Goal: Information Seeking & Learning: Learn about a topic

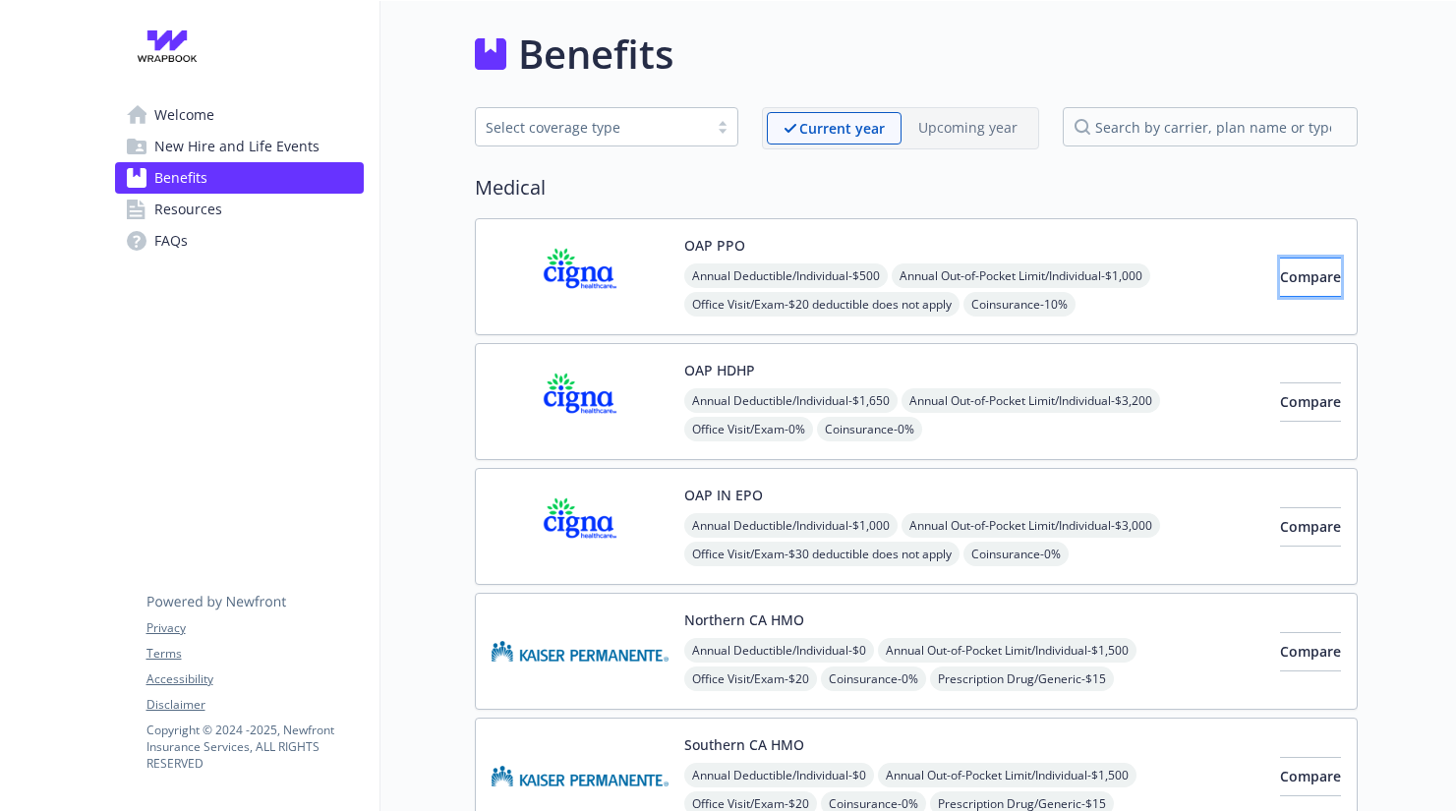
click at [1280, 267] on span "Compare" at bounding box center [1310, 276] width 61 height 19
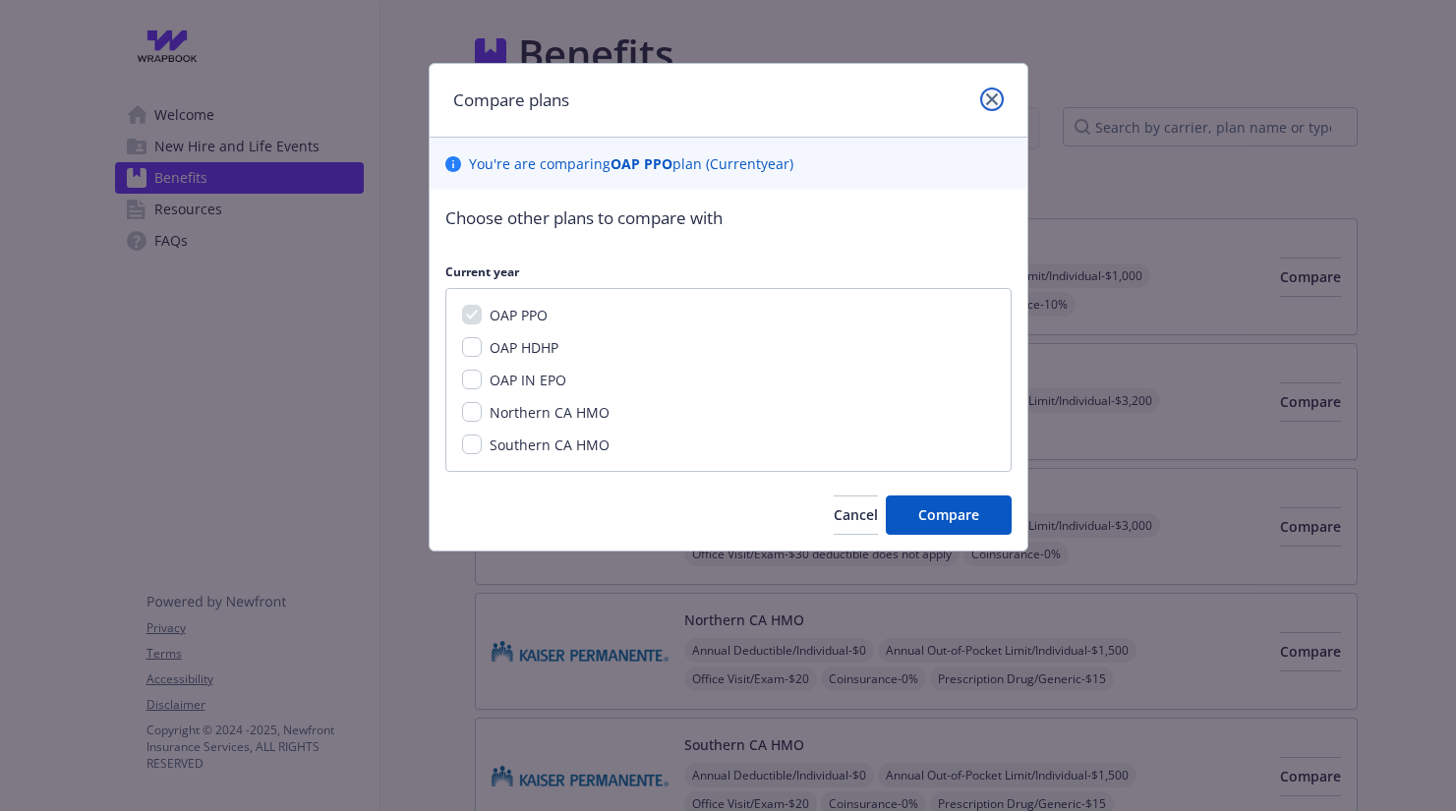
click at [989, 90] on link "close" at bounding box center [992, 99] width 24 height 24
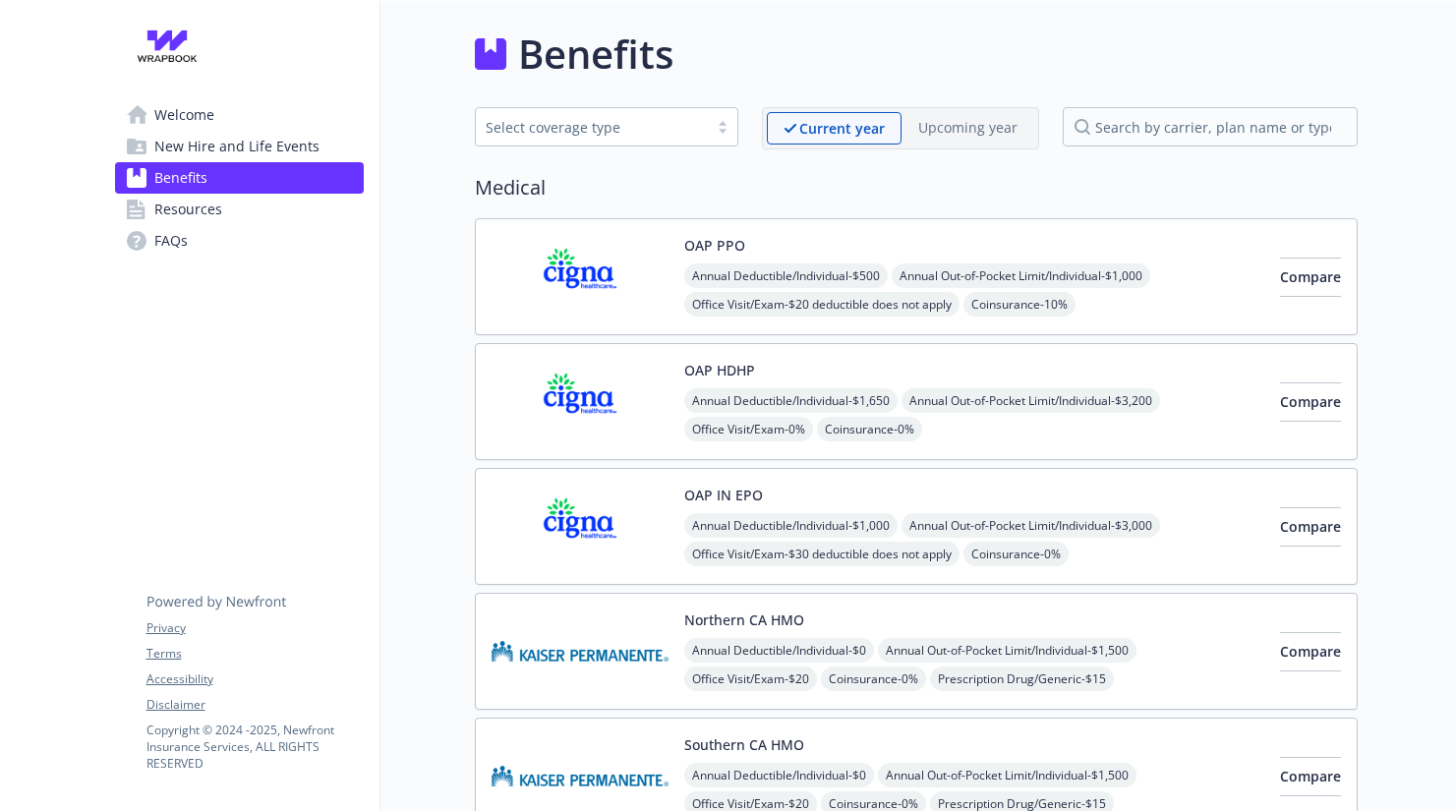
click at [178, 144] on span "New Hire and Life Events" at bounding box center [236, 146] width 165 height 31
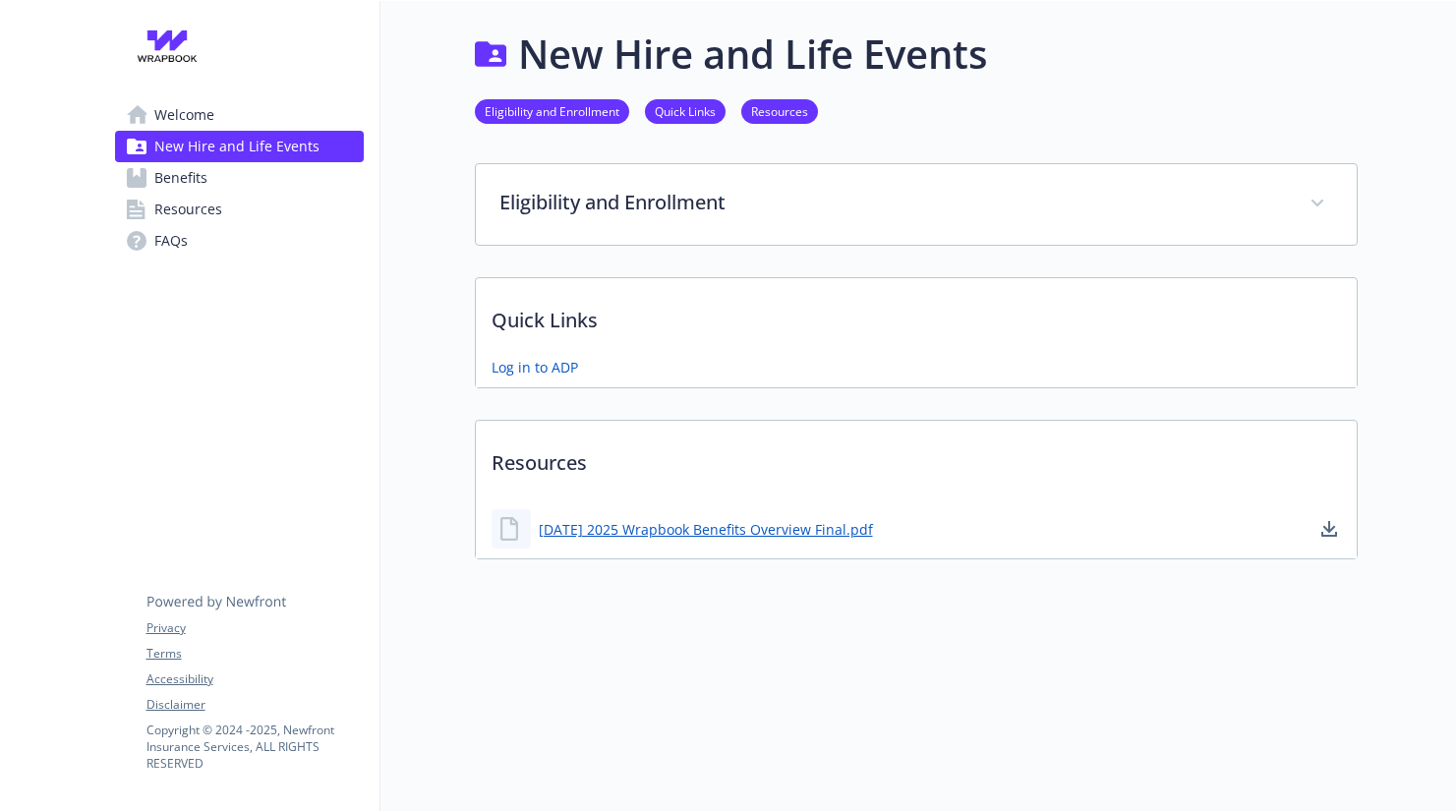
click at [184, 119] on span "Welcome" at bounding box center [184, 114] width 60 height 31
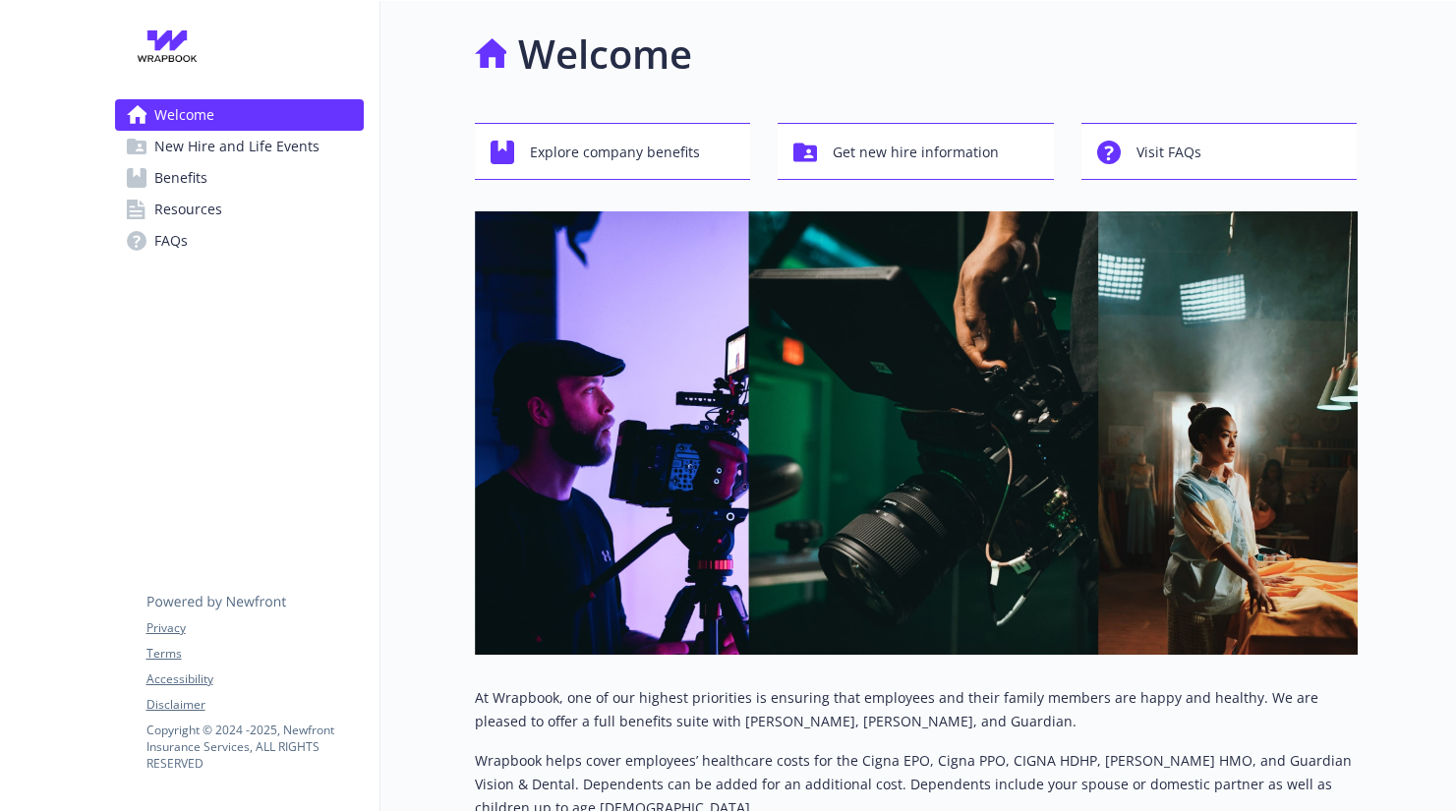
scroll to position [372, 0]
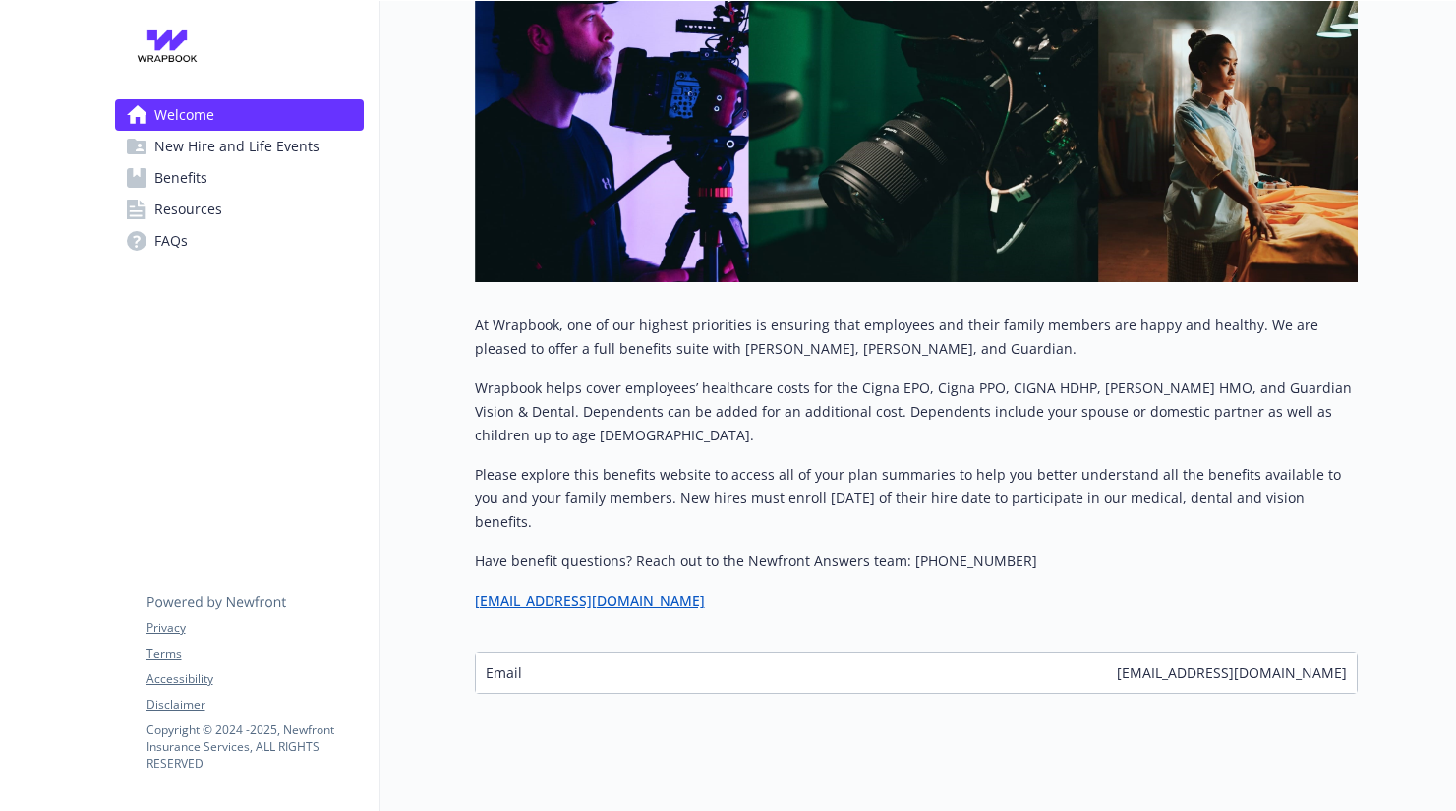
click at [167, 126] on span "Welcome" at bounding box center [184, 114] width 60 height 31
click at [167, 145] on span "New Hire and Life Events" at bounding box center [236, 146] width 165 height 31
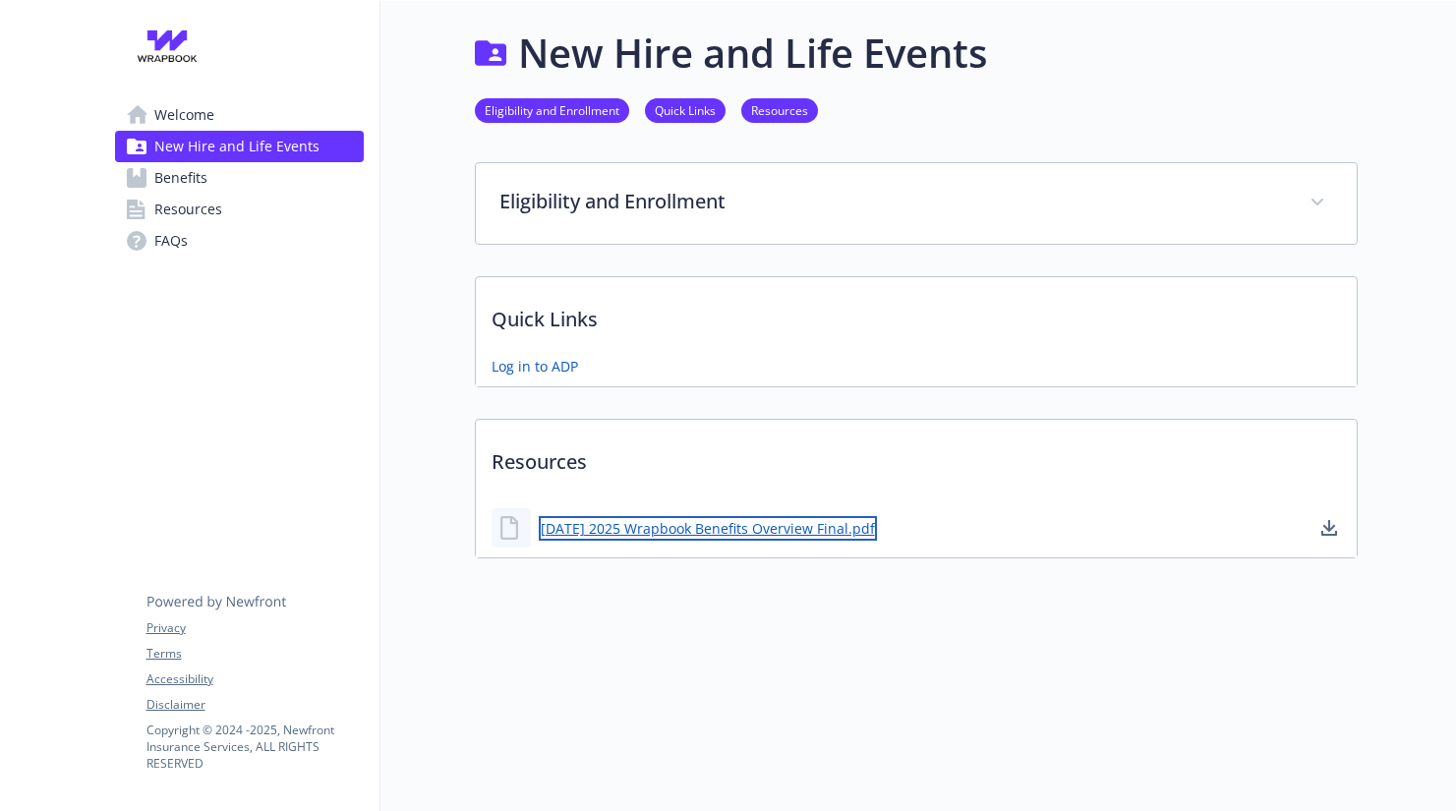
click at [694, 533] on link "[DATE] 2025 Wrapbook Benefits Overview Final.pdf" at bounding box center [708, 528] width 338 height 25
click at [575, 112] on link "Eligibility and Enrollment" at bounding box center [552, 109] width 154 height 19
click at [661, 109] on link "Quick Links" at bounding box center [685, 109] width 81 height 19
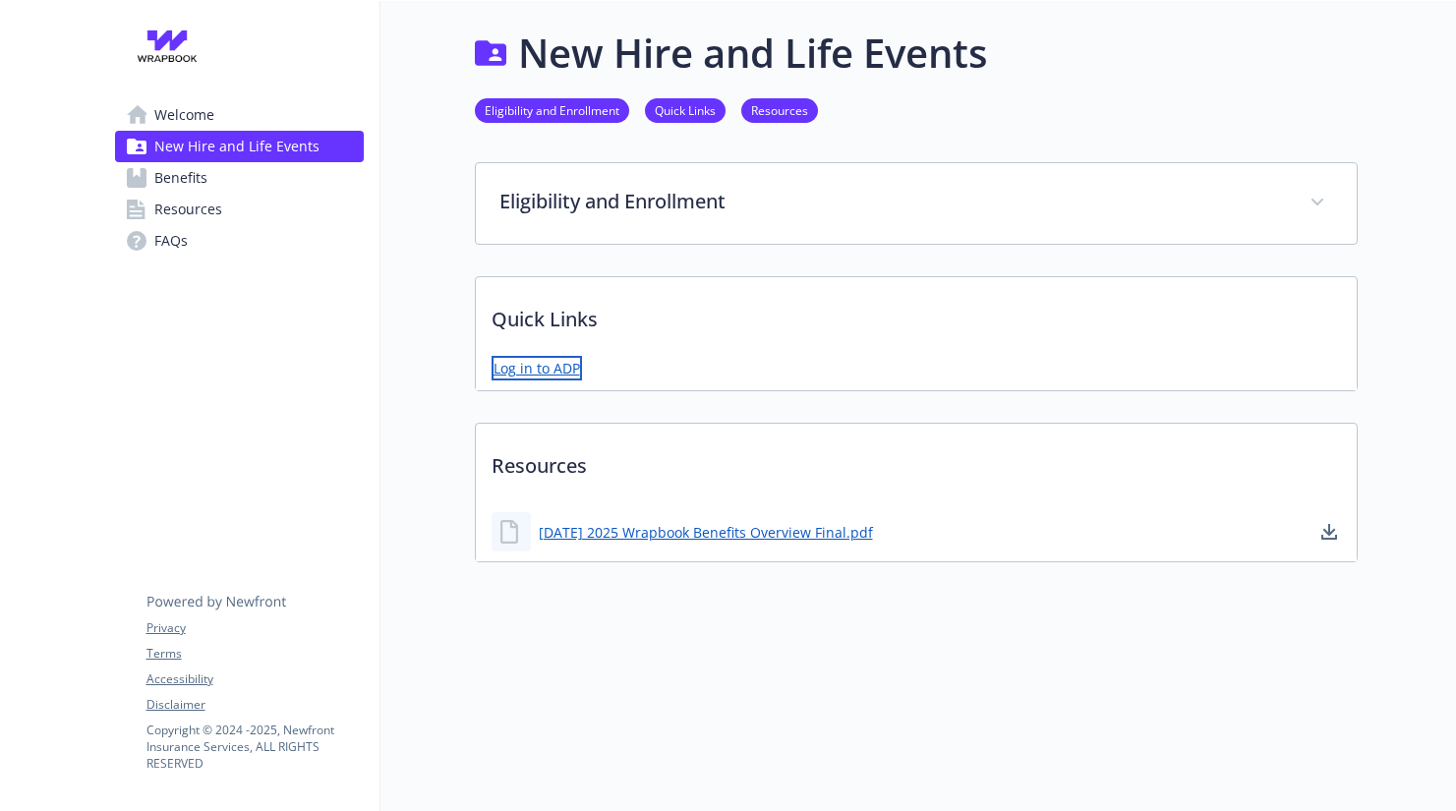
click at [534, 367] on link "Log in to ADP" at bounding box center [536, 368] width 90 height 25
click at [206, 176] on link "Benefits" at bounding box center [239, 177] width 249 height 31
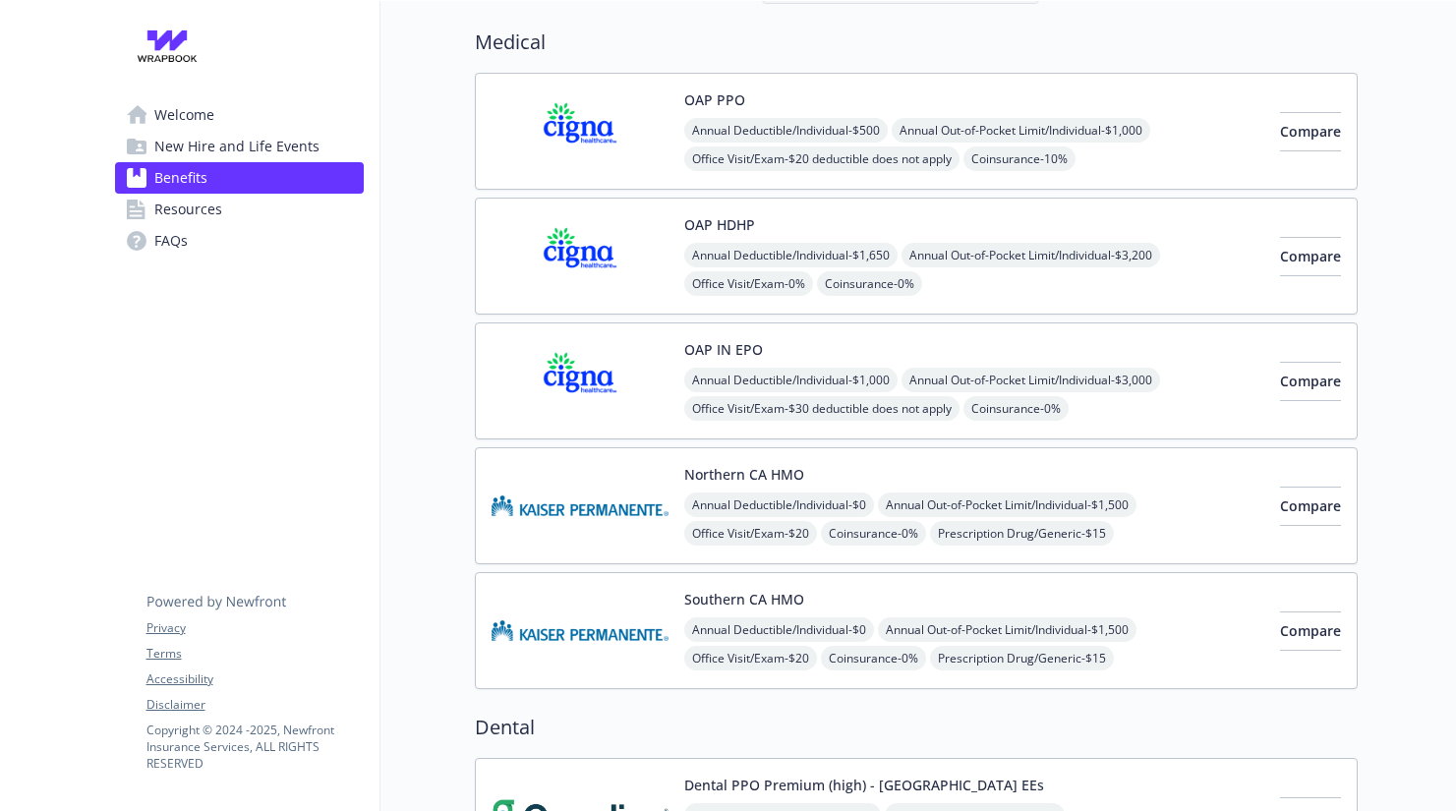
scroll to position [148, 0]
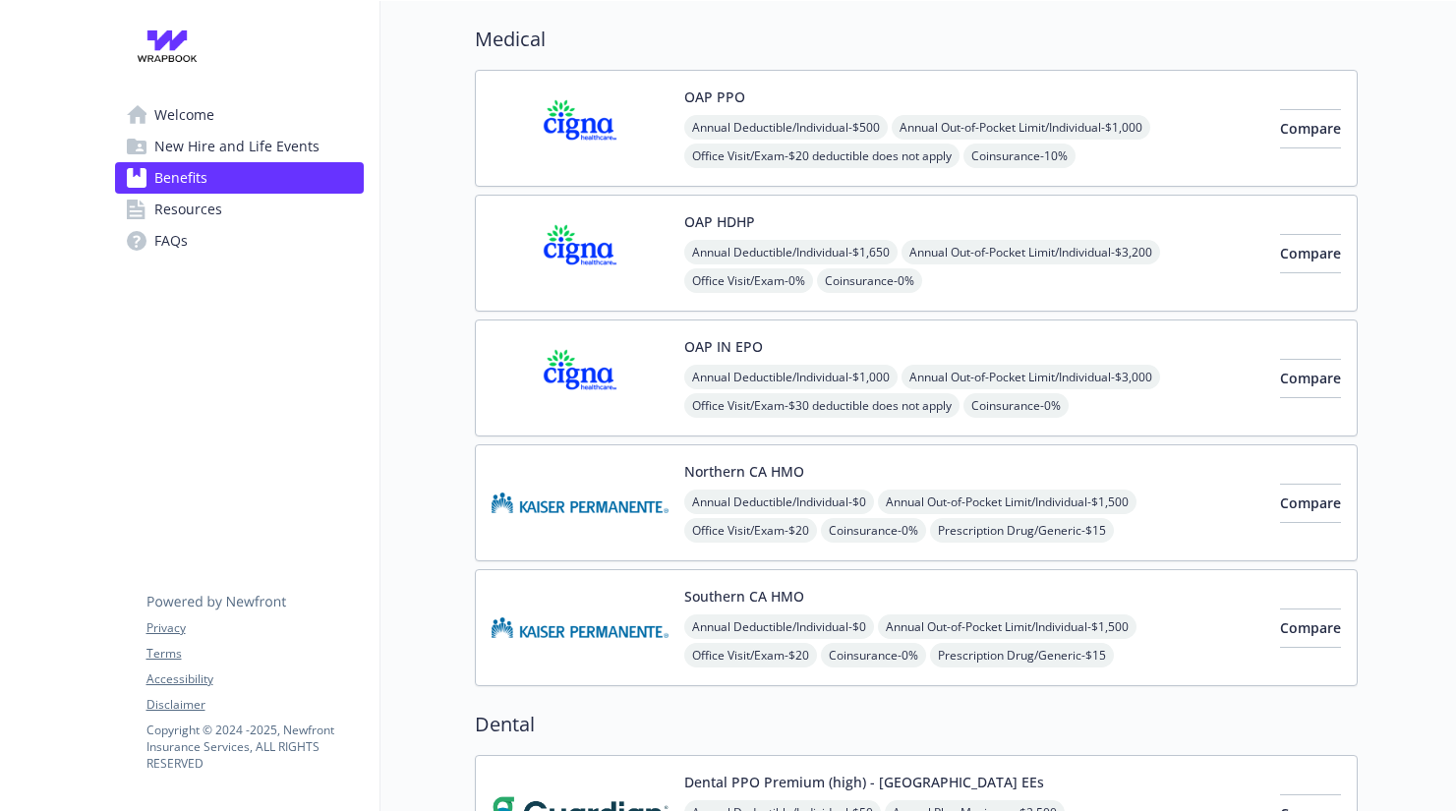
click at [172, 207] on span "Resources" at bounding box center [188, 209] width 68 height 31
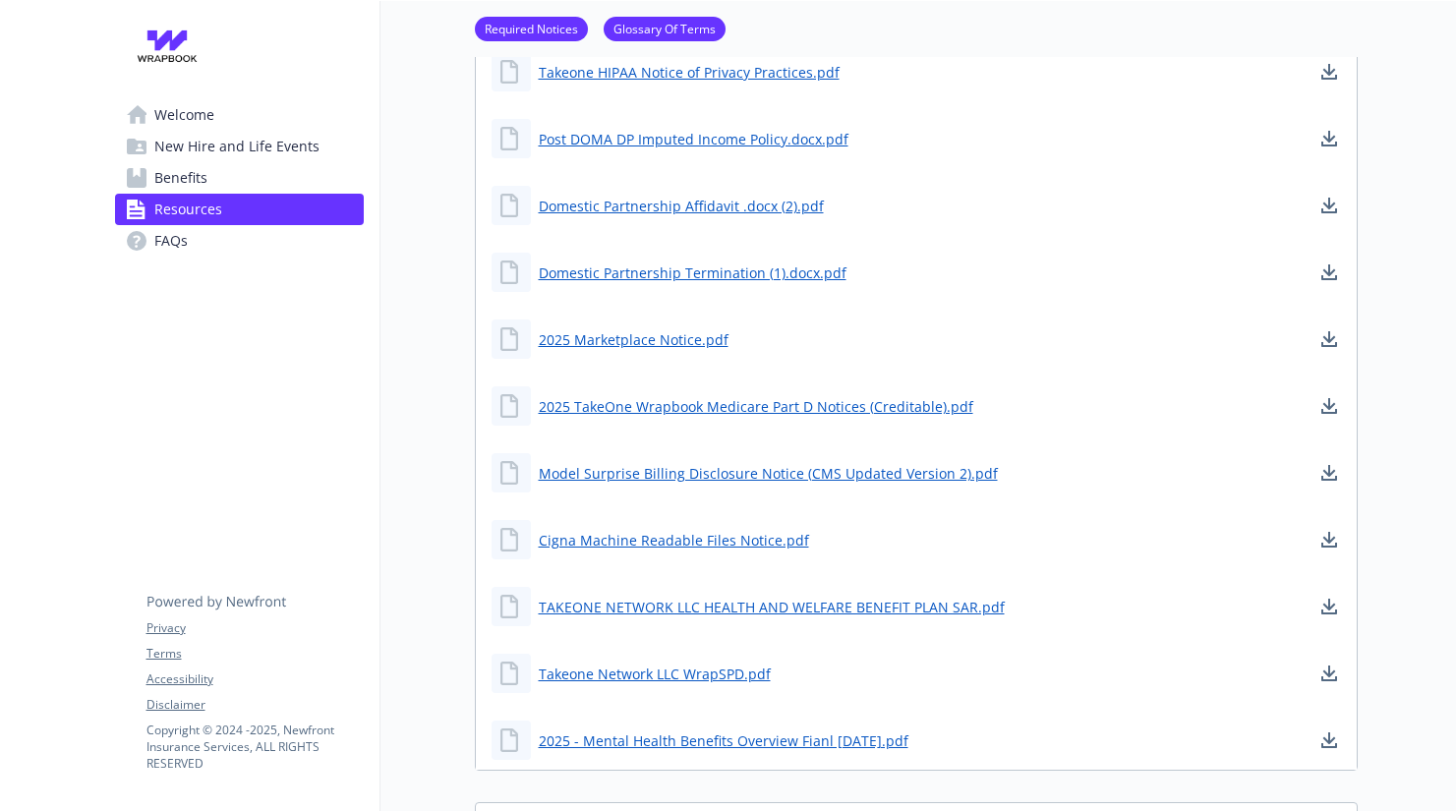
scroll to position [248, 0]
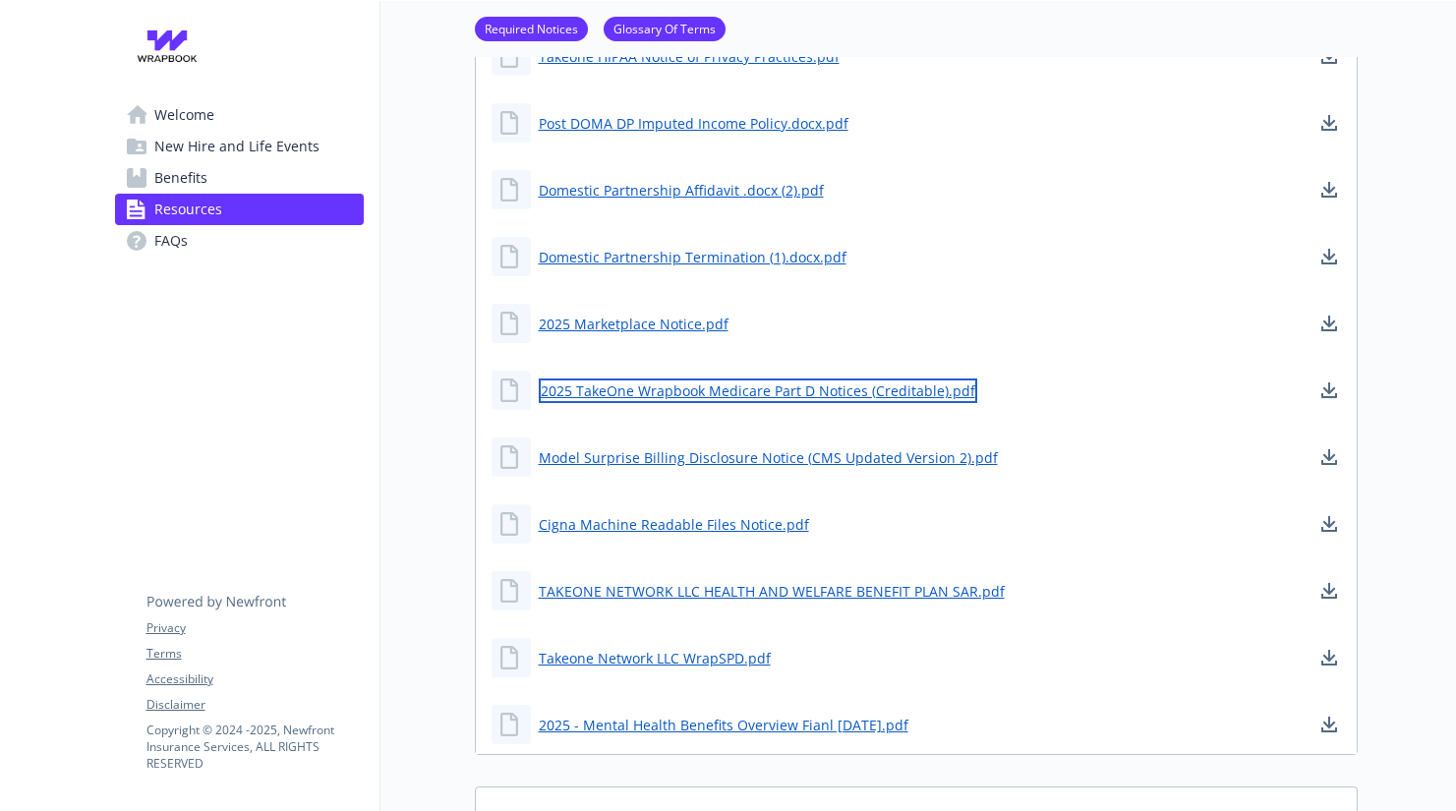
click at [712, 390] on link "2025 TakeOne Wrapbook Medicare Part D Notices (Creditable).pdf" at bounding box center [758, 390] width 438 height 25
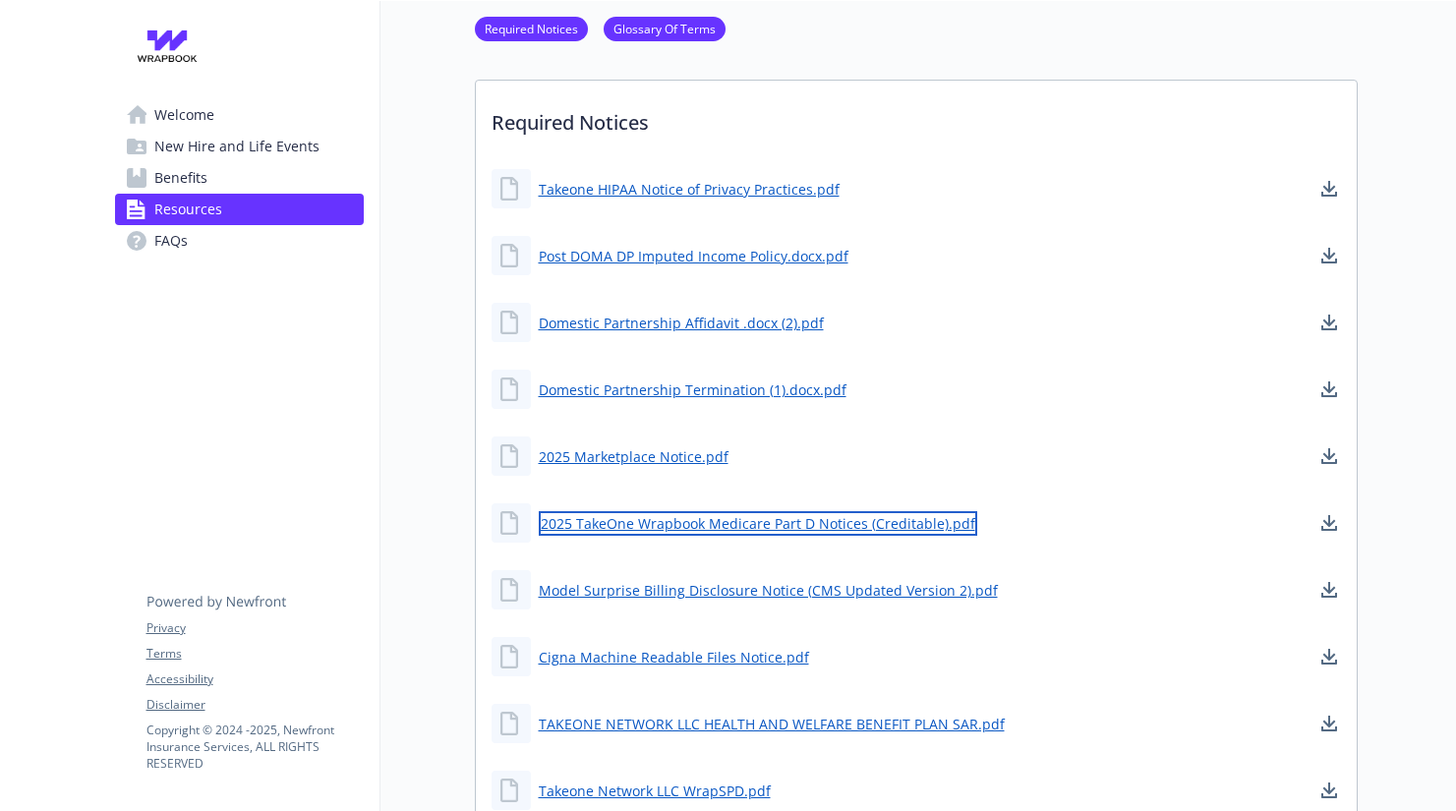
scroll to position [284, 0]
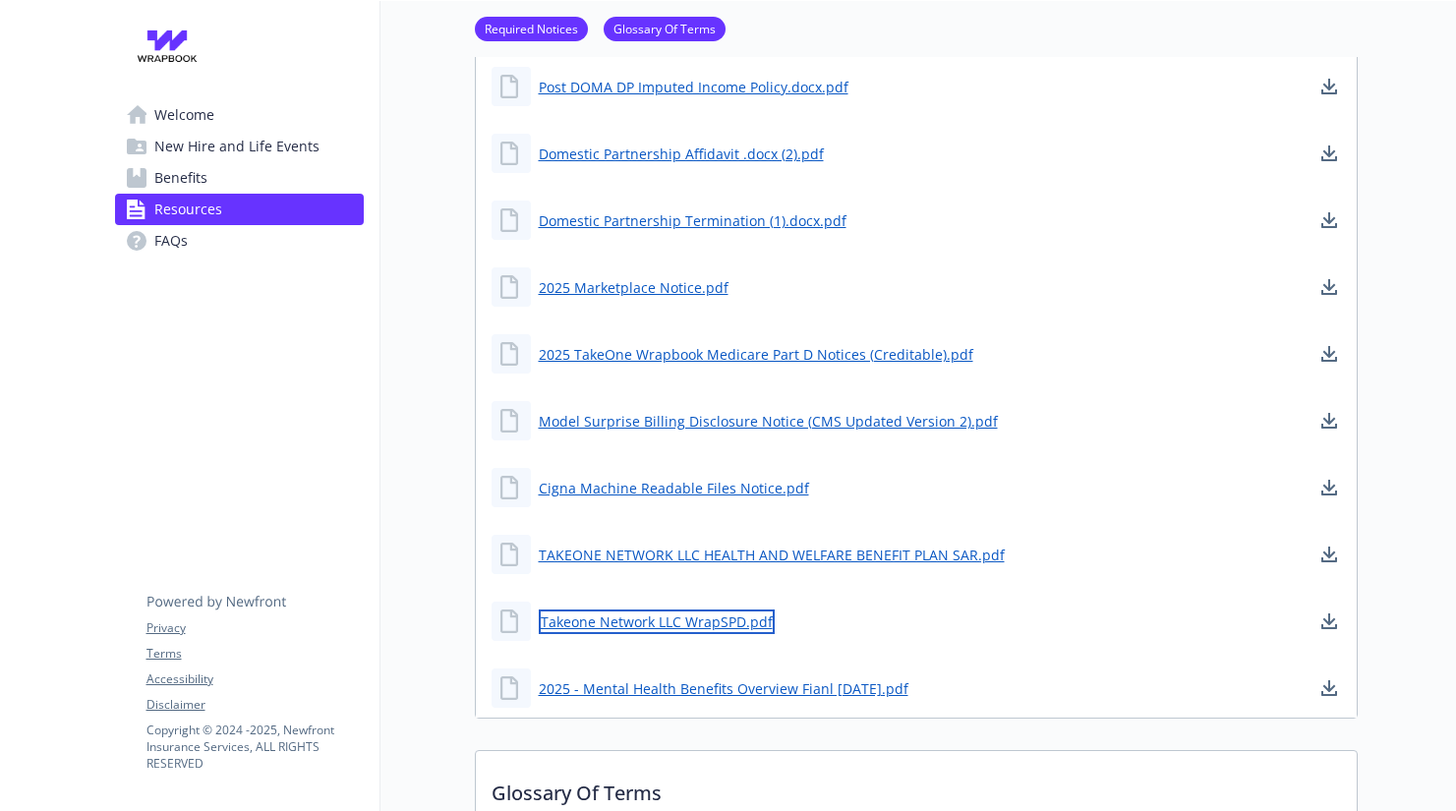
click at [681, 616] on link "Takeone Network LLC WrapSPD.pdf" at bounding box center [657, 621] width 236 height 25
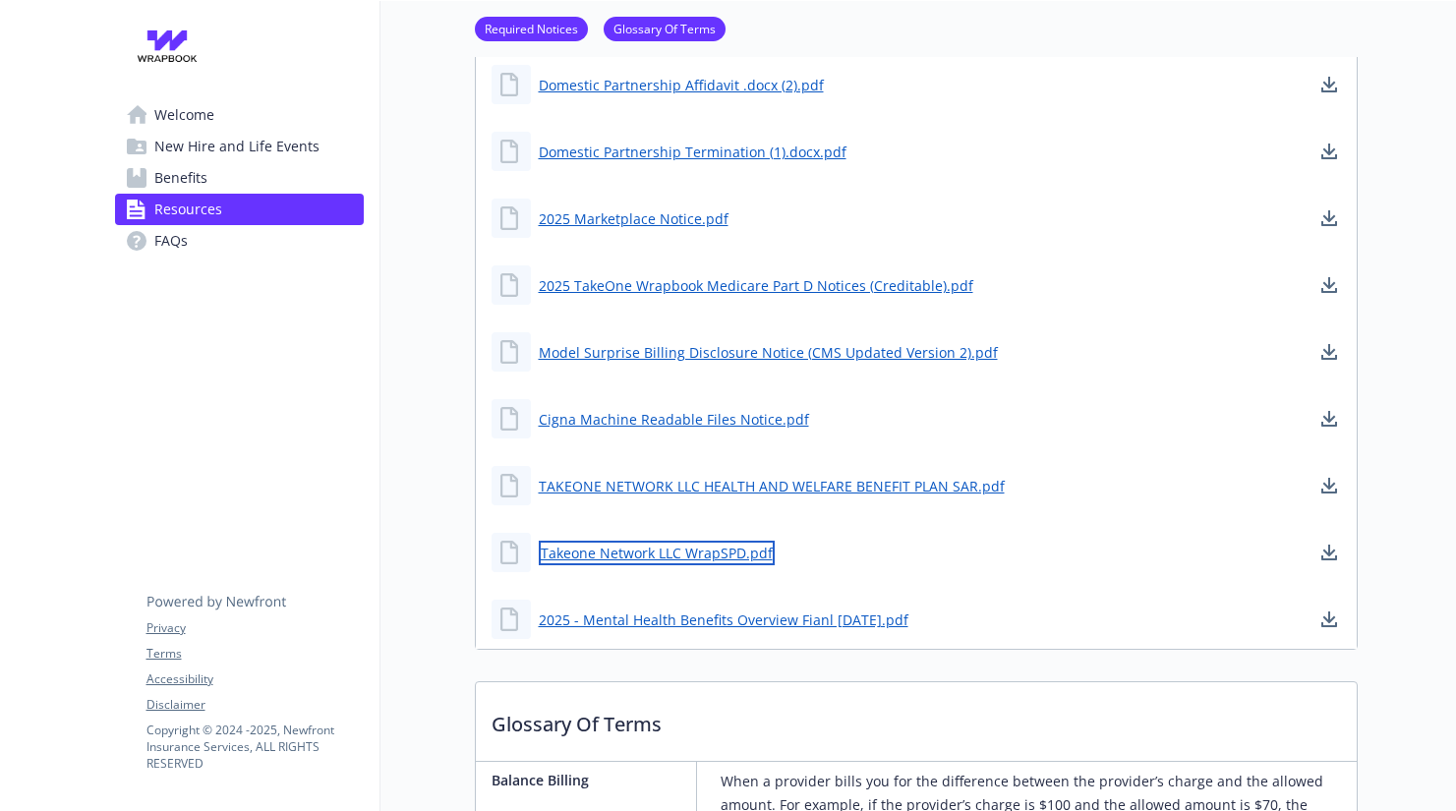
scroll to position [359, 0]
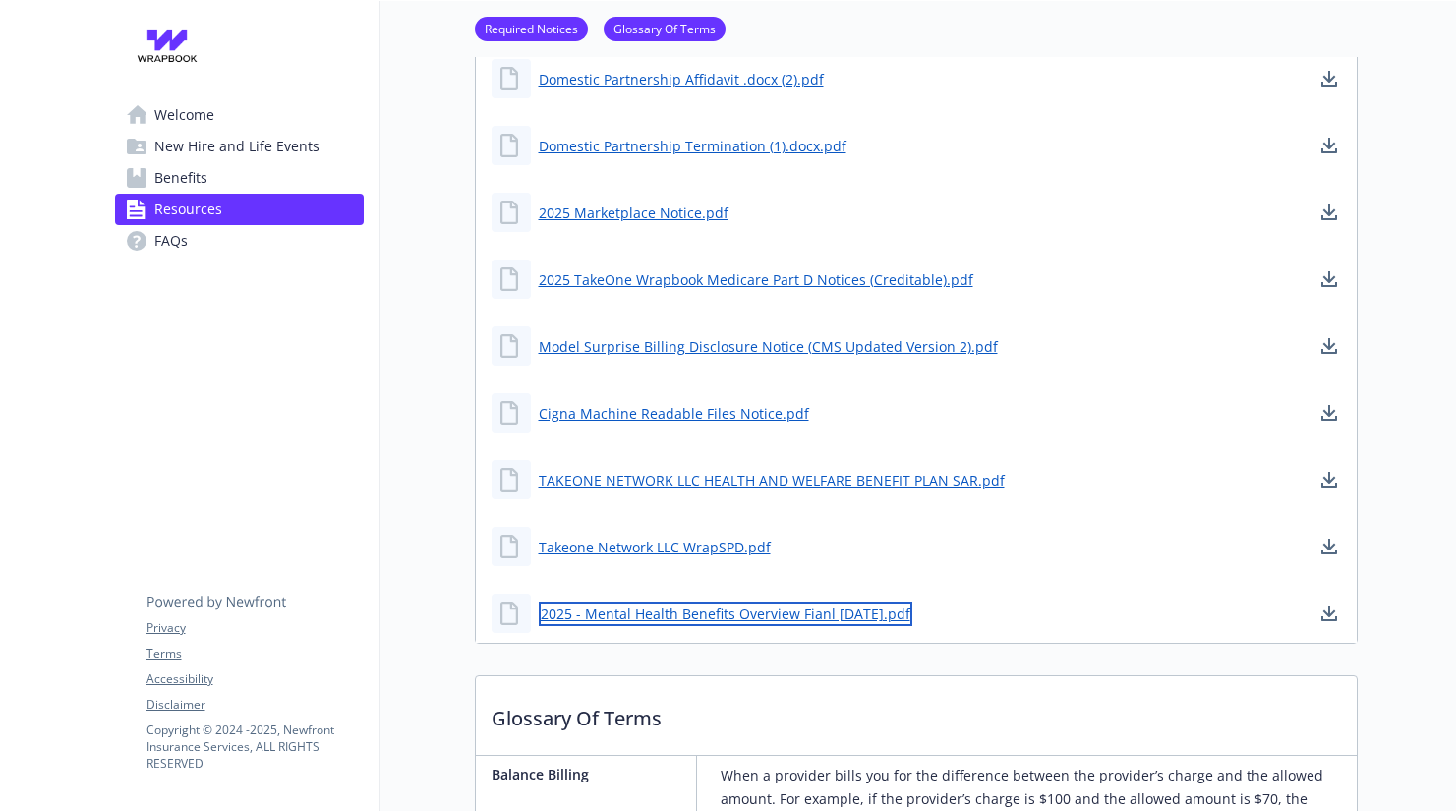
click at [712, 619] on link "2025 - Mental Health Benefits Overview Fianl [DATE].pdf" at bounding box center [725, 613] width 373 height 25
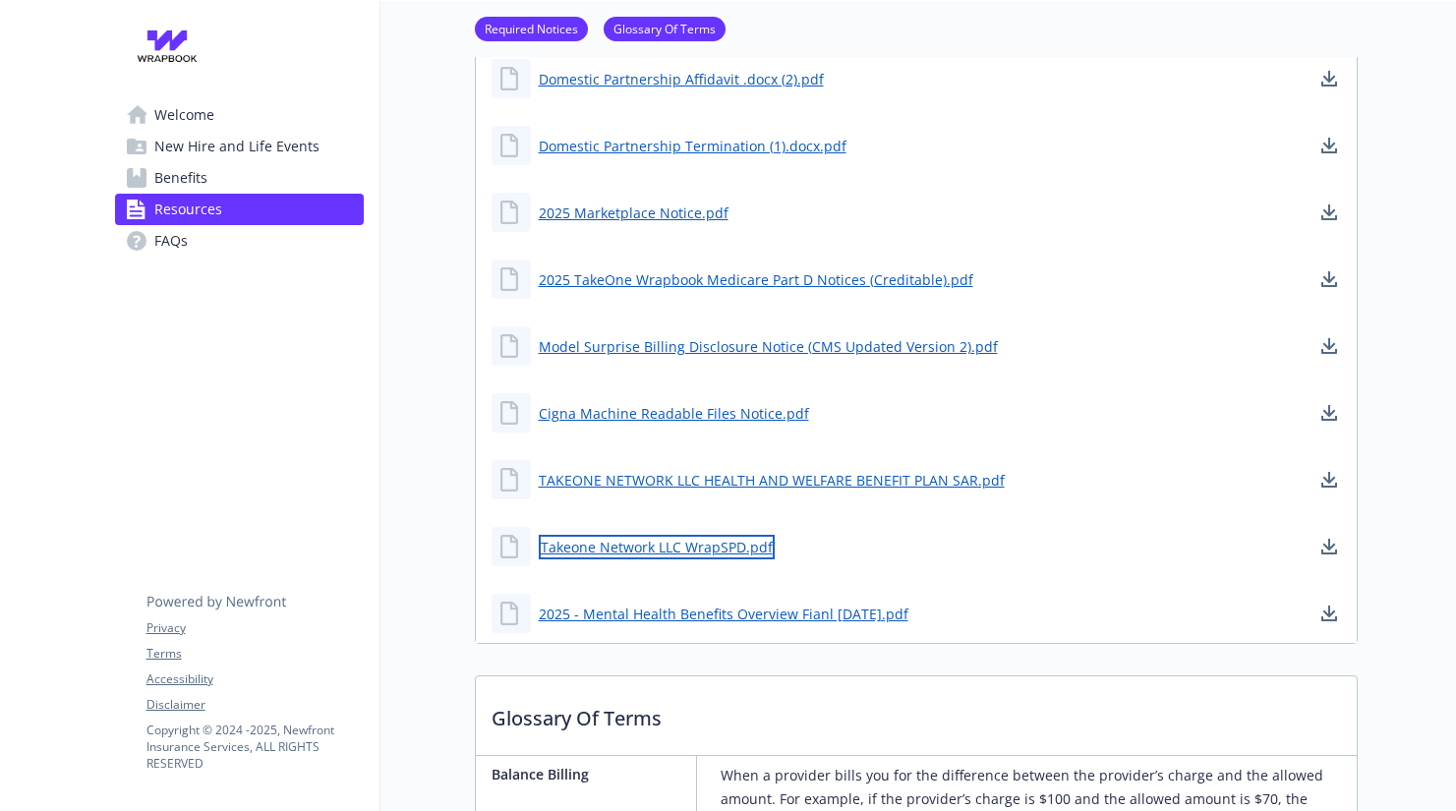
click at [582, 549] on link "Takeone Network LLC WrapSPD.pdf" at bounding box center [657, 547] width 236 height 25
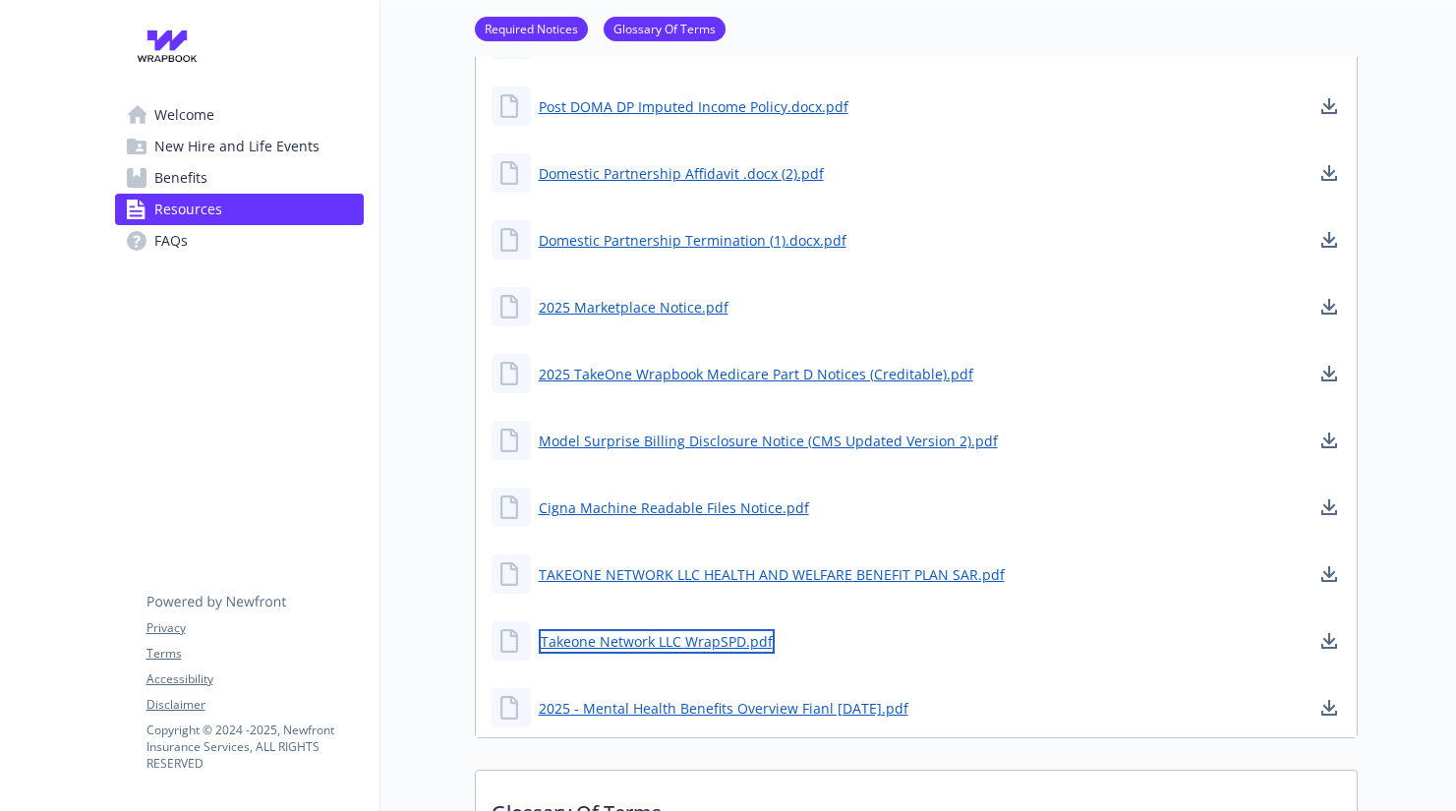
scroll to position [262, 0]
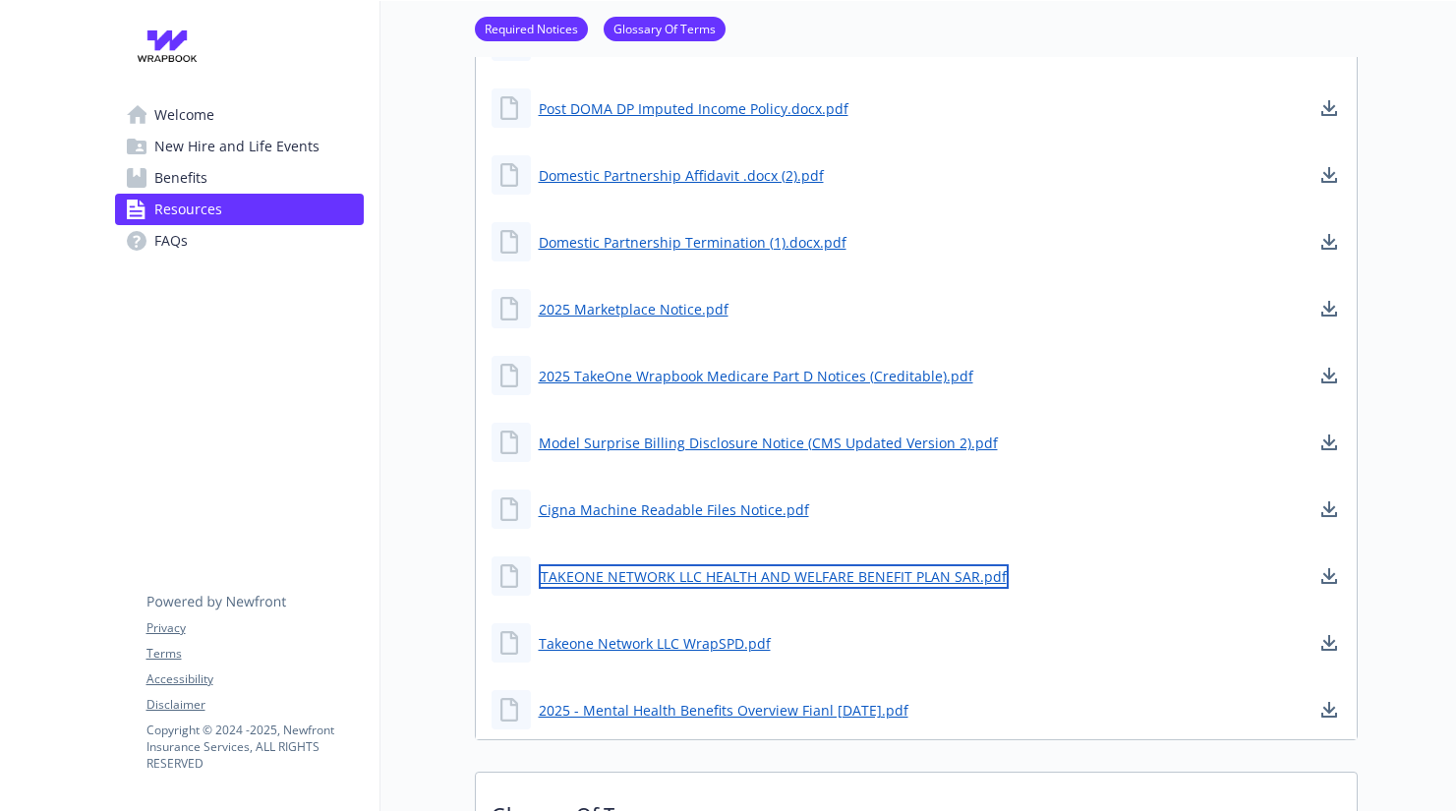
click at [654, 576] on link "TAKEONE NETWORK LLC HEALTH AND WELFARE BENEFIT PLAN SAR.pdf" at bounding box center [774, 576] width 470 height 25
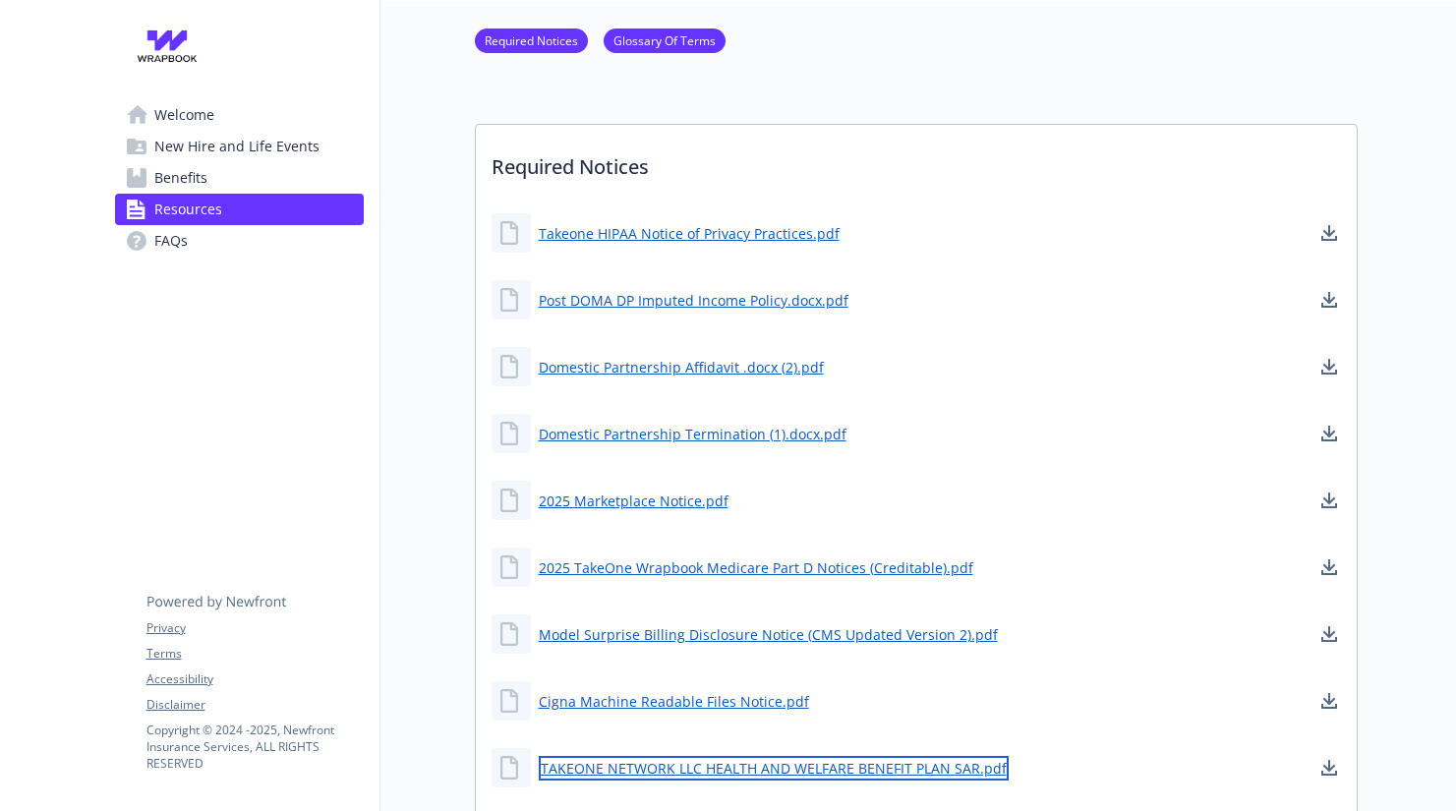
scroll to position [77, 0]
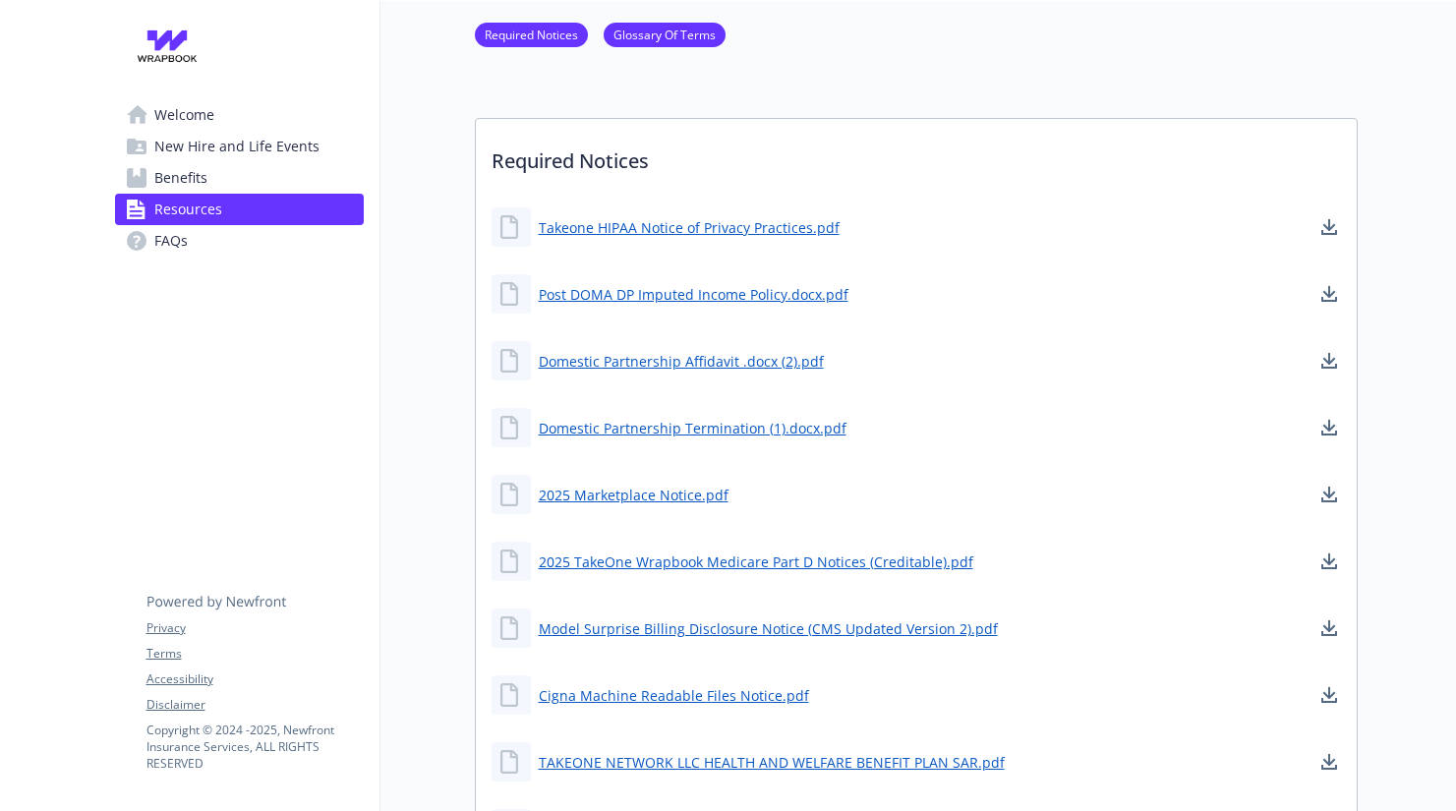
click at [158, 244] on span "FAQs" at bounding box center [170, 240] width 33 height 31
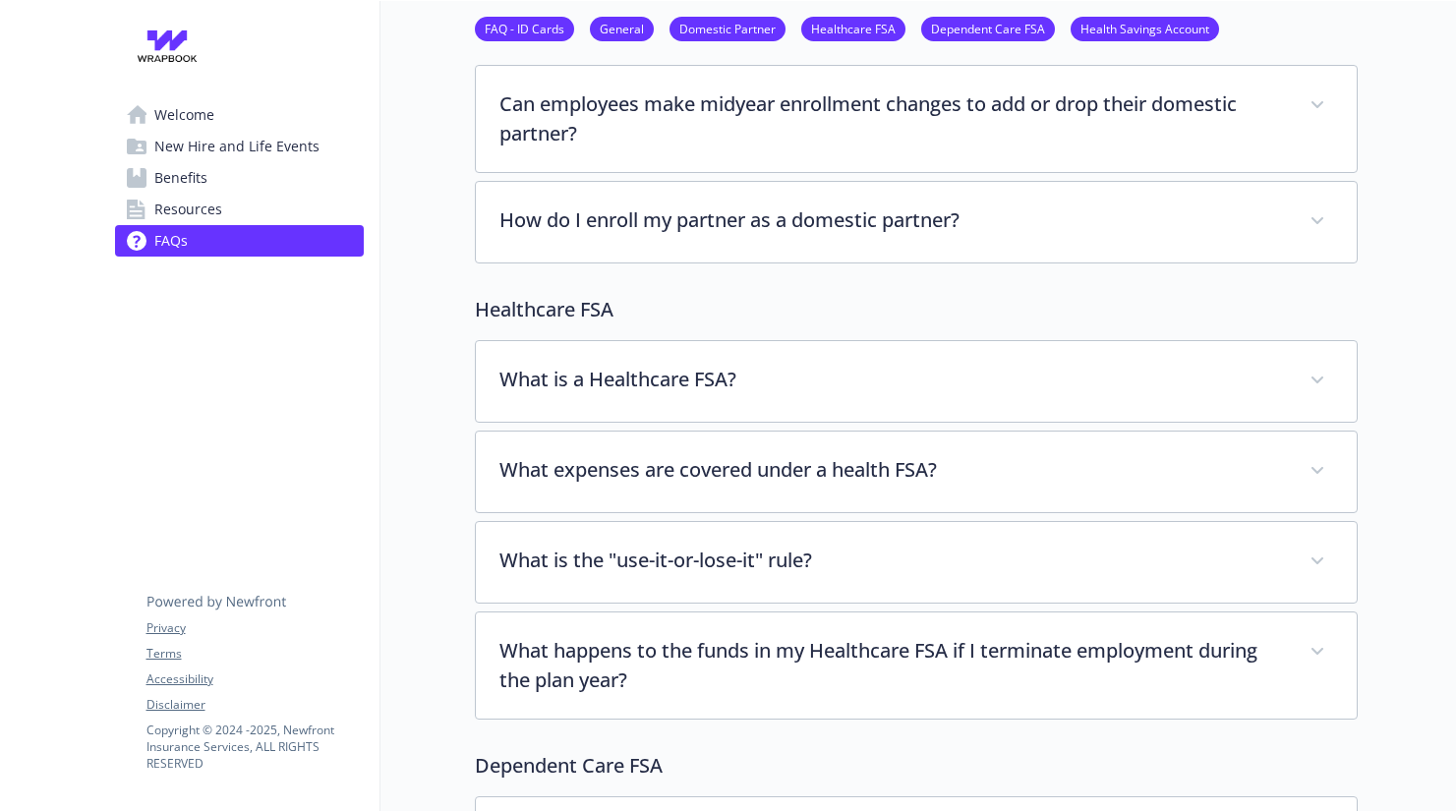
scroll to position [1548, 0]
